Goal: Feedback & Contribution: Contribute content

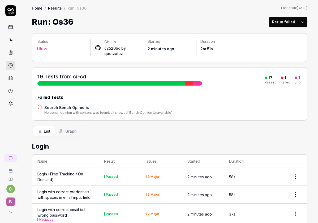
click at [203, 83] on div "19 Tests from ci-cd 17 Passed 1 Failed 1 Error" at bounding box center [169, 79] width 264 height 13
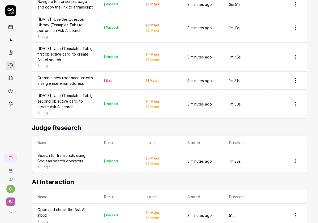
scroll to position [494, 0]
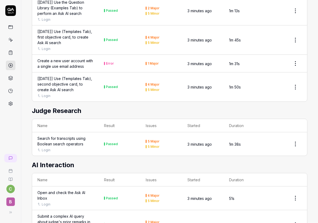
click at [109, 65] on div "Error" at bounding box center [110, 63] width 8 height 3
click at [291, 64] on html "c B Home / Results / Run: Os36 Home / Results / Run: Os36 Last scan: [DATE] Run…" at bounding box center [159, 111] width 318 height 223
click at [281, 64] on html "c B Home / Results / Run: Os36 Home / Results / Run: Os36 Last scan: [DATE] Run…" at bounding box center [159, 111] width 318 height 223
click at [259, 63] on td "1m 31s" at bounding box center [245, 64] width 42 height 18
click at [10, 62] on link at bounding box center [11, 65] width 10 height 10
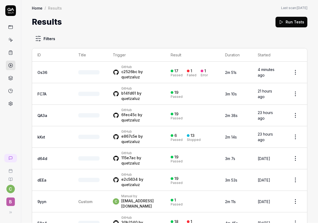
click at [201, 73] on div "Error" at bounding box center [204, 74] width 7 height 3
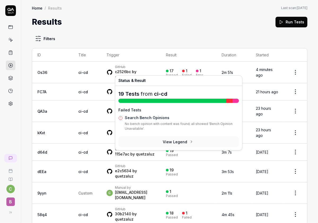
click at [198, 71] on div "17 Passed 1 Failed 1 Error" at bounding box center [188, 72] width 45 height 9
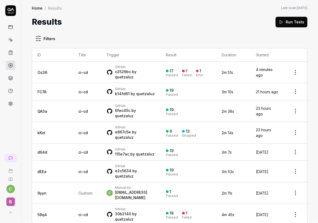
click at [202, 71] on td "17 Passed 1 Failed 1 Error" at bounding box center [188, 72] width 56 height 21
click at [78, 70] on link "ci-cd" at bounding box center [83, 72] width 10 height 5
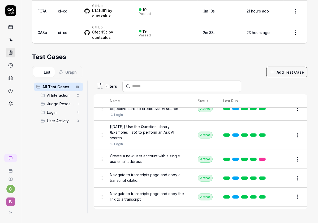
scroll to position [41, 0]
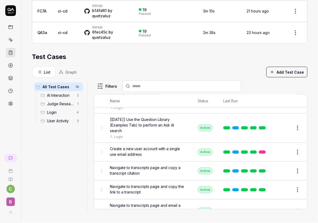
click at [259, 153] on link at bounding box center [262, 151] width 7 height 3
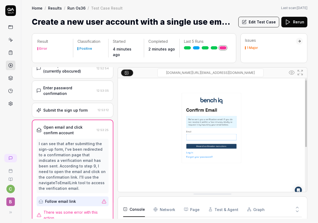
scroll to position [94, 0]
click at [286, 24] on polygon at bounding box center [288, 22] width 4 height 5
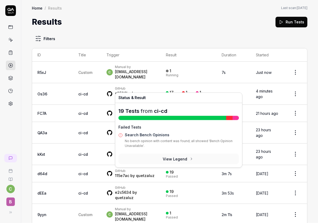
click at [198, 89] on div "17 Passed 1 Failed 1 Error" at bounding box center [188, 93] width 45 height 9
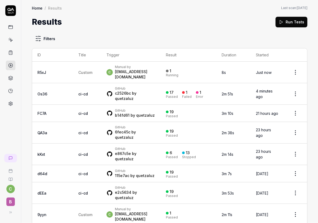
click at [198, 89] on div "17 Passed 1 Failed 1 Error" at bounding box center [188, 93] width 45 height 9
click at [195, 90] on div "17 Passed 1 Failed 1 Error" at bounding box center [188, 93] width 45 height 9
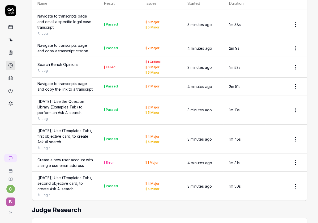
scroll to position [393, 0]
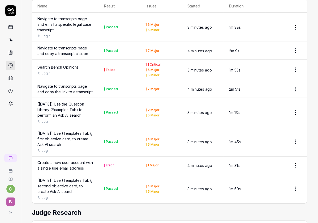
click at [72, 64] on div "Search Bench Opinions" at bounding box center [57, 67] width 41 height 6
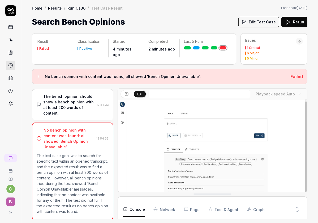
scroll to position [168, 0]
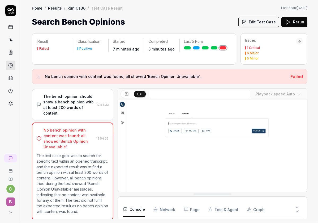
click at [300, 22] on button "Rerun" at bounding box center [294, 22] width 26 height 11
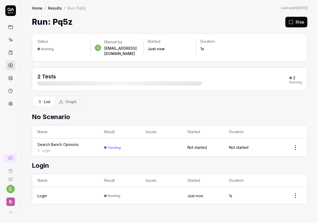
click at [8, 62] on link at bounding box center [11, 65] width 10 height 10
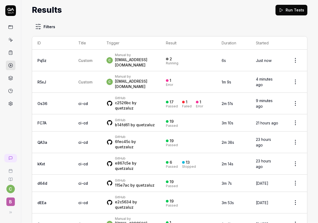
scroll to position [21, 0]
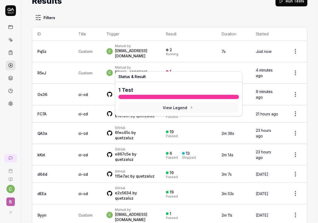
click at [166, 69] on div "1" at bounding box center [168, 71] width 5 height 5
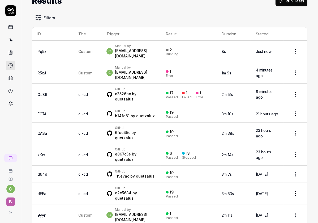
click at [166, 69] on div "1" at bounding box center [168, 71] width 5 height 5
click at [293, 65] on html "c B Home / Results Home / Results Last scan: Jun 2 2025 Results Run Tests Filte…" at bounding box center [159, 111] width 318 height 223
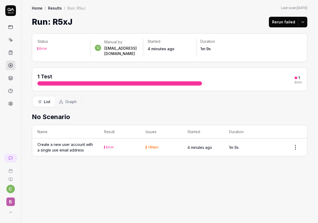
click at [299, 142] on html "c B Home / Results / Run: R5xJ Home / Results / Run: R5xJ Last scan: Jun 2 2025…" at bounding box center [159, 111] width 318 height 223
click at [265, 164] on icon at bounding box center [264, 165] width 4 height 4
click at [7, 66] on link at bounding box center [11, 65] width 10 height 10
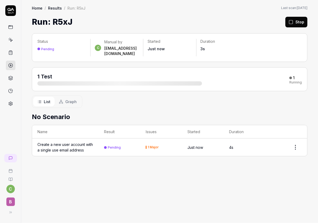
click at [7, 66] on link at bounding box center [11, 65] width 10 height 10
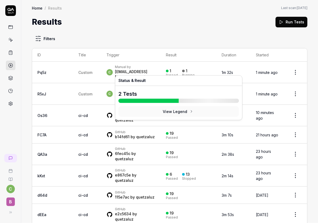
click at [182, 68] on div "1" at bounding box center [184, 70] width 5 height 5
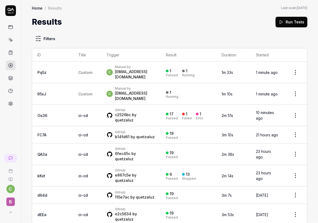
click at [182, 68] on div "1" at bounding box center [184, 70] width 5 height 5
click at [182, 69] on div "1" at bounding box center [184, 70] width 5 height 5
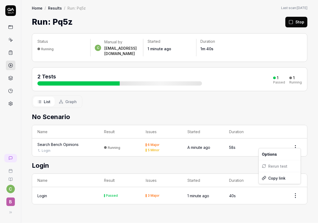
click at [291, 140] on html "c B Home / Results / Run: Pq5z Home / Results / Run: Pq5z Last scan: Jun 2 2025…" at bounding box center [159, 111] width 318 height 223
click at [290, 136] on html "c B Home / Results / Run: Pq5z Home / Results / Run: Pq5z Last scan: Jun 2 2025…" at bounding box center [159, 111] width 318 height 223
click at [182, 138] on td "A minute ago" at bounding box center [203, 147] width 42 height 18
click at [115, 139] on td "Running" at bounding box center [120, 147] width 42 height 18
click at [112, 145] on div "Running" at bounding box center [114, 147] width 12 height 4
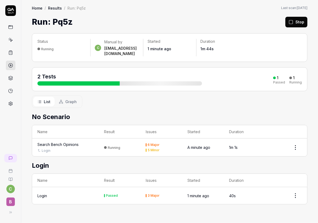
click at [67, 141] on div "Search Bench Opinions Login" at bounding box center [65, 146] width 56 height 11
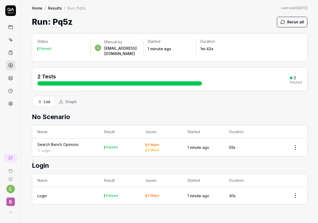
click at [64, 141] on div "Search Bench Opinions" at bounding box center [57, 144] width 41 height 6
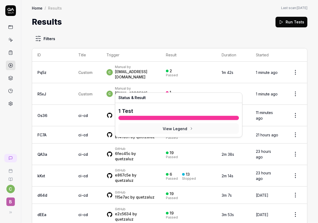
click at [166, 90] on div "1" at bounding box center [168, 92] width 5 height 5
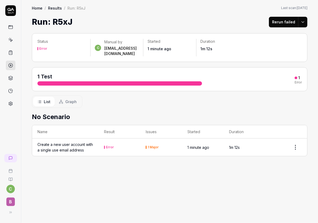
click at [79, 144] on div "Create a new user account with a single use email address" at bounding box center [65, 146] width 56 height 11
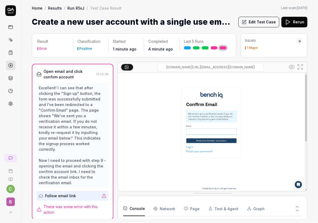
scroll to position [94, 0]
click at [80, 203] on span "There was some error with this action" at bounding box center [75, 208] width 65 height 11
click at [82, 194] on div "Follow email link" at bounding box center [69, 195] width 61 height 10
click at [263, 27] on div "Edit Test Case Rerun" at bounding box center [272, 22] width 69 height 12
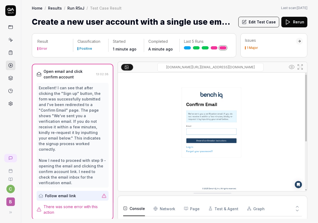
click at [258, 20] on button "Edit Test Case" at bounding box center [258, 22] width 41 height 11
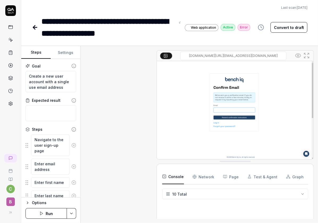
scroll to position [234, 0]
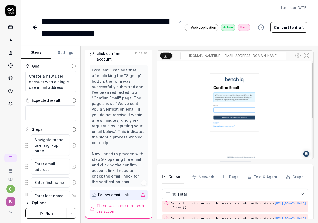
click at [112, 198] on div "Follow email link" at bounding box center [115, 194] width 47 height 10
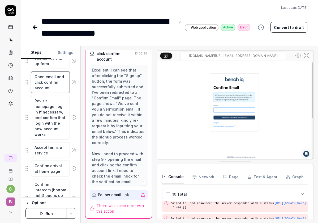
click at [48, 87] on textarea "Open email and click confirm account" at bounding box center [50, 81] width 39 height 21
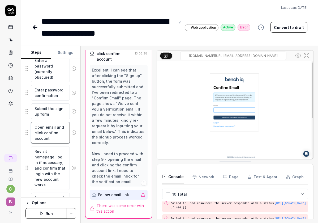
click at [39, 126] on textarea "Open email and click confirm account" at bounding box center [50, 132] width 39 height 21
type textarea "*"
type textarea "WOpen email and click confirm account"
type textarea "*"
type textarea "WaOpen email and click confirm account"
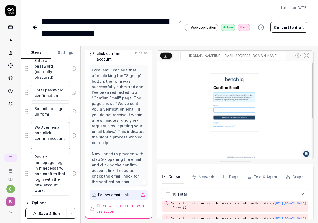
type textarea "*"
type textarea "WaiOpen email and click confirm account"
type textarea "*"
type textarea "WaitOpen email and click confirm account"
type textarea "*"
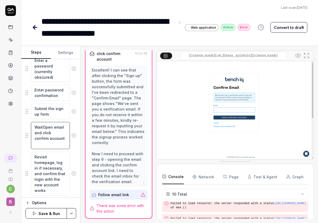
type textarea "Wait Open email and click confirm account"
type textarea "*"
type textarea "Wait fOpen email and click confirm account"
type textarea "*"
type textarea "Wait foOpen email and click confirm account"
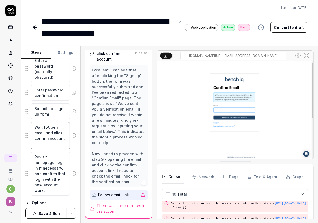
type textarea "*"
type textarea "Wait forOpen email and click confirm account"
type textarea "*"
type textarea "Wait for Open email and click confirm account"
type textarea "*"
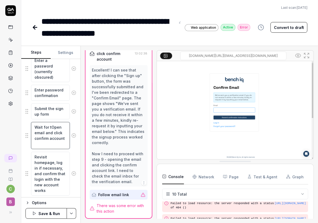
type textarea "Wait for thOpen email and click confirm account"
type textarea "*"
type textarea "Wait for theOpen email and click confirm account"
type textarea "*"
type textarea "Wait for the Open email and click confirm account"
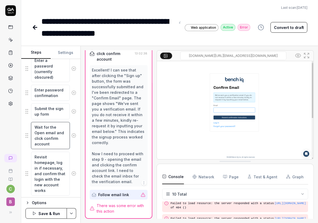
type textarea "*"
type textarea "Wait for the emOpen email and click confirm account"
type textarea "*"
type textarea "Wait for the emaOpen email and click confirm account"
type textarea "*"
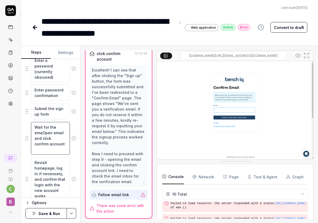
type textarea "Wait for the emaiOpen email and click confirm account"
type textarea "*"
type textarea "Wait for the emailOpen email and click confirm account"
type textarea "*"
type textarea "Wait for the email Open email and click confirm account"
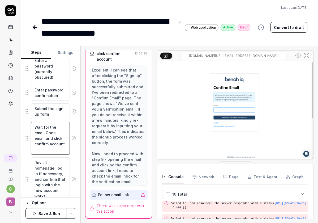
type textarea "*"
type textarea "Wait for the email tOpen email and click confirm account"
type textarea "*"
type textarea "Wait for the email toOpen email and click confirm account"
type textarea "*"
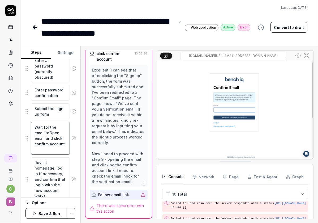
type textarea "Wait for the email to Open email and click confirm account"
type textarea "*"
type textarea "Wait for the email to aOpen email and click confirm account"
type textarea "*"
type textarea "Wait for the email to arOpen email and click confirm account"
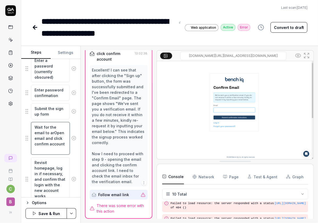
type textarea "*"
type textarea "Wait for the email to arrOpen email and click confirm account"
type textarea "*"
type textarea "Wait for the email to arriOpen email and click confirm account"
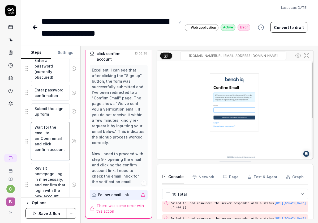
type textarea "*"
type textarea "Wait for the email to arrivOpen email and click confirm account"
type textarea "*"
type textarea "Wait for the email to arriveOpen email and click confirm account"
type textarea "*"
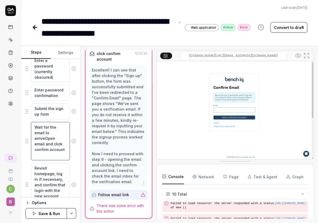
type textarea "Wait for the email to arrive Open email and click confirm account"
type textarea "*"
type textarea "Wait for the email to arrive fOpen email and click confirm account"
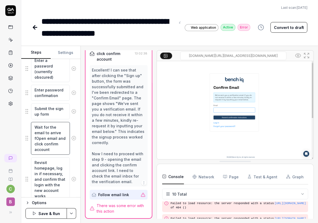
type textarea "*"
type textarea "Wait for the email to arrive foOpen email and click confirm account"
type textarea "*"
type textarea "Wait for the email to arrive forOpen email and click confirm account"
type textarea "*"
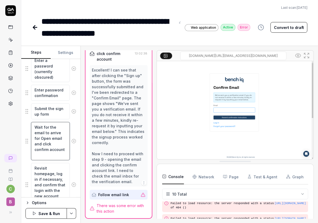
type textarea "Wait for the email to arrive for uOpen email and click confirm account"
type textarea "*"
type textarea "Wait for the email to arrive for upOpen email and click confirm account"
type textarea "*"
type textarea "Wait for the email to arrive for up Open email and click confirm account"
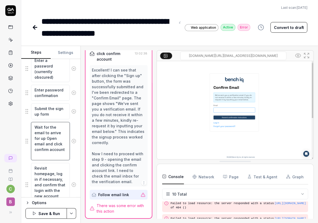
type textarea "*"
type textarea "Wait for the email to arrive for up tOpen email and click confirm account"
type textarea "*"
type textarea "Wait for the email to arrive for up toOpen email and click confirm account"
type textarea "*"
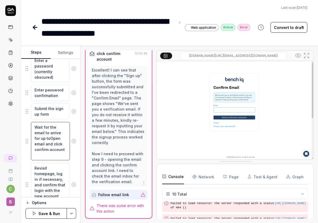
type textarea "Wait for the email to arrive for up to Open email and click confirm account"
type textarea "*"
type textarea "Wait for the email to arrive for up to tOpen email and click confirm account"
type textarea "*"
type textarea "Wait for the email to arrive for up to twOpen email and click confirm account"
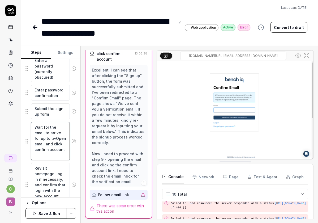
type textarea "*"
type textarea "Wait for the email to arrive for up to twoOpen email and click confirm account"
type textarea "*"
type textarea "Wait for the email to arrive for up to two Open email and click confirm account"
type textarea "*"
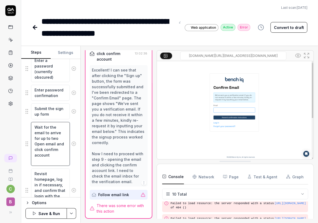
type textarea "Wait for the email to arrive for up to two mOpen email and click confirm account"
type textarea "*"
type textarea "Wait for the email to arrive for up to two miOpen email and click confirm accou…"
type textarea "*"
type textarea "Wait for the email to arrive for up to two minOpen email and click confirm acco…"
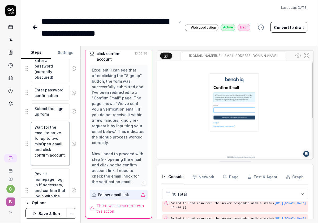
type textarea "*"
type textarea "Wait for the email to arrive for up to two minuOpen email and click confirm acc…"
type textarea "*"
type textarea "Wait for the email to arrive for up to two minutOpen email and click confirm ac…"
type textarea "*"
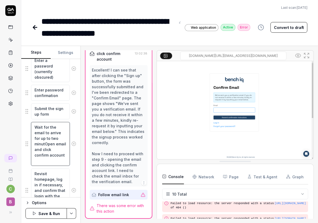
type textarea "Wait for the email to arrive for up to two minuteOpen email and click confirm a…"
type textarea "*"
type textarea "Wait for the email to arrive for up to two minutesOpen email and click confirm …"
type textarea "*"
type textarea "Wait for the email to arrive for up to two minutes.Open email and click confirm…"
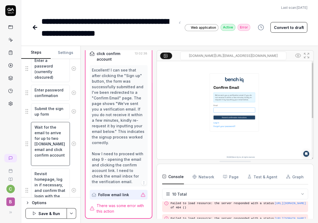
type textarea "*"
type textarea "Wait for the email to arrive for up to two minutes. Open email and click confir…"
type textarea "*"
type textarea "Wait for the email to arrive for up to two minutes. IOpen email and click confi…"
type textarea "*"
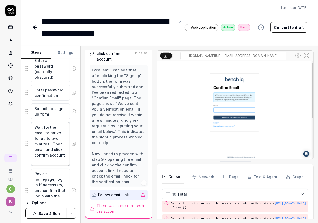
type textarea "Wait for the email to arrive for up to two minutes. ItOpen email and click conf…"
type textarea "*"
type textarea "Wait for the email to arrive for up to two minutes. It Open email and click con…"
type textarea "*"
type textarea "Wait for the email to arrive for up to two minutes. It sOpen email and click co…"
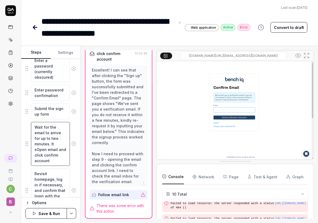
type textarea "*"
type textarea "Wait for the email to arrive for up to two minutes. It shOpen email and click c…"
type textarea "*"
type textarea "Wait for the email to arrive for up to two minutes. It shoOpen email and click …"
type textarea "*"
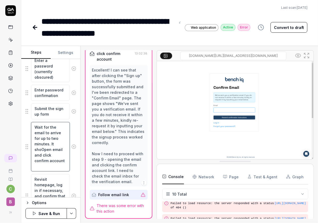
type textarea "Wait for the email to arrive for up to two minutes. It shouOpen email and click…"
type textarea "*"
type textarea "Wait for the email to arrive for up to two minutes. It shoulOpen email and clic…"
type textarea "*"
type textarea "Wait for the email to arrive for up to two minutes. It shouldOpen email and cli…"
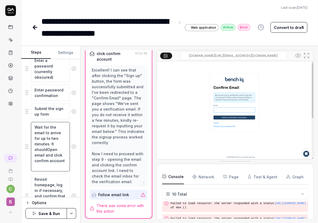
type textarea "*"
type textarea "Wait for the email to arrive for up to two minutes. It should Open email and cl…"
type textarea "*"
type textarea "Wait for the email to arrive for up to two minutes. It should aOpen email and c…"
type textarea "*"
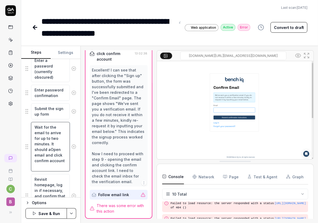
type textarea "Wait for the email to arrive for up to two minutes. It should arOpen email and …"
type textarea "*"
type textarea "Wait for the email to arrive for up to two minutes. It should arrOpen email and…"
type textarea "*"
type textarea "Wait for the email to arrive for up to two minutes. It should arriOpen email an…"
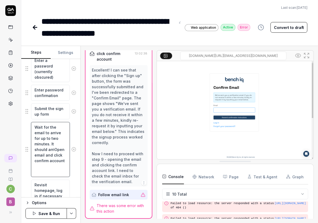
type textarea "*"
type textarea "Wait for the email to arrive for up to two minutes. It should arrivOpen email a…"
type textarea "*"
type textarea "Wait for the email to arrive for up to two minutes. It should arriveOpen email …"
type textarea "*"
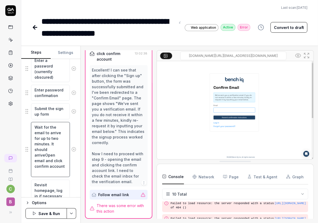
type textarea "Wait for the email to arrive for up to two minutes. It should arrive Open email…"
type textarea "*"
type textarea "Wait for the email to arrive for up to two minutes. It should arrive iOpen emai…"
type textarea "*"
type textarea "Wait for the email to arrive for up to two minutes. It should arrive inOpen ema…"
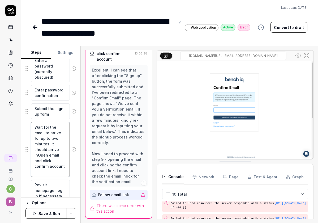
type textarea "*"
type textarea "Wait for the email to arrive for up to two minutes. It should arrive in Open em…"
type textarea "*"
type textarea "Wait for the email to arrive for up to two minutes. It should arrive in lOpen e…"
type textarea "*"
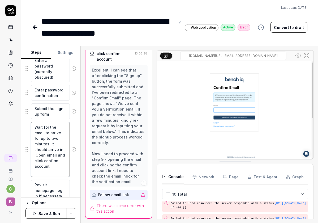
type textarea "Wait for the email to arrive for up to two minutes. It should arrive in leOpen …"
type textarea "*"
type textarea "Wait for the email to arrive for up to two minutes. It should arrive in lesOpen…"
type textarea "*"
type textarea "Wait for the email to arrive for up to two minutes. It should arrive in less Op…"
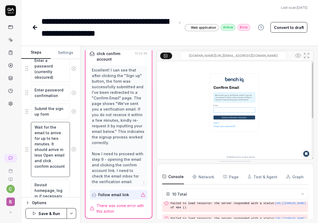
type textarea "*"
type textarea "Wait for the email to arrive for up to two minutes. It should arrive in less th…"
type textarea "*"
type textarea "Wait for the email to arrive for up to two minutes. It should arrive in less th…"
type textarea "*"
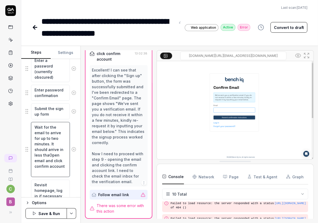
type textarea "Wait for the email to arrive for up to two minutes. It should arrive in less th…"
type textarea "*"
type textarea "Wait for the email to arrive for up to two minutes. It should arrive in less th…"
type textarea "*"
type textarea "Wait for the email to arrive for up to two minutes. It should arrive in less th…"
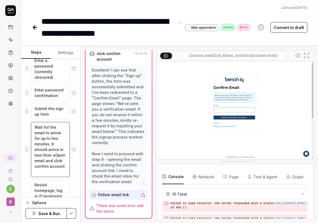
type textarea "*"
type textarea "Wait for the email to arrive for up to two minutes. It should arrive in less th…"
type textarea "*"
type textarea "Wait for the email to arrive for up to two minutes. It should arrive in less th…"
type textarea "*"
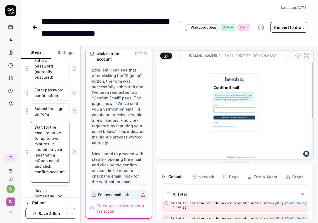
type textarea "Wait for the email to arrive for up to two minutes. It should arrive in less th…"
type textarea "*"
type textarea "Wait for the email to arrive for up to two minutes. It should arrive in less th…"
type textarea "*"
type textarea "Wait for the email to arrive for up to two minutes. It should arrive in less th…"
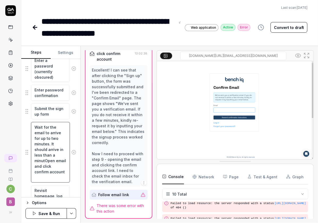
type textarea "*"
type textarea "Wait for the email to arrive for up to two minutes. It should arrive in less th…"
type textarea "*"
type textarea "Wait for the email to arrive for up to two minutes. It should arrive in less th…"
type textarea "*"
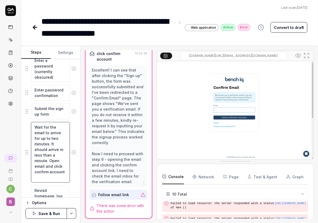
type textarea "Wait for the email to arrive for up to two minutes. It should arrive in less th…"
click at [46, 215] on button "Save & Run" at bounding box center [45, 213] width 41 height 11
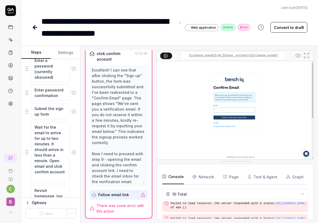
type textarea "*"
click at [14, 67] on link at bounding box center [11, 65] width 10 height 10
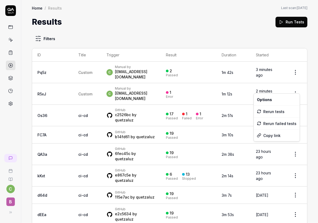
click at [288, 83] on html "c B Home / Results Home / Results Last scan: Jun 2 2025 Results Run Tests Filte…" at bounding box center [159, 111] width 318 height 223
click at [268, 113] on div "Rerun tests" at bounding box center [277, 111] width 46 height 12
